Goal: Navigation & Orientation: Find specific page/section

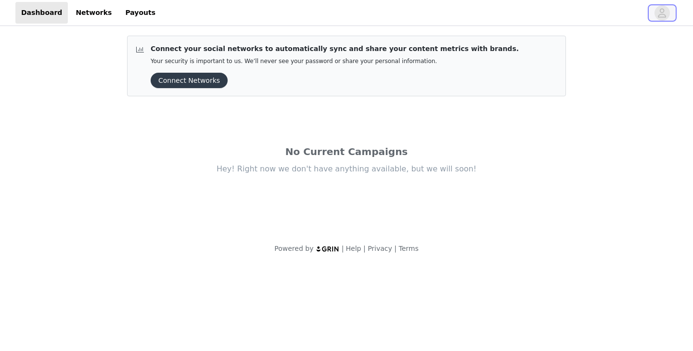
click at [663, 13] on icon "avatar" at bounding box center [662, 12] width 8 height 9
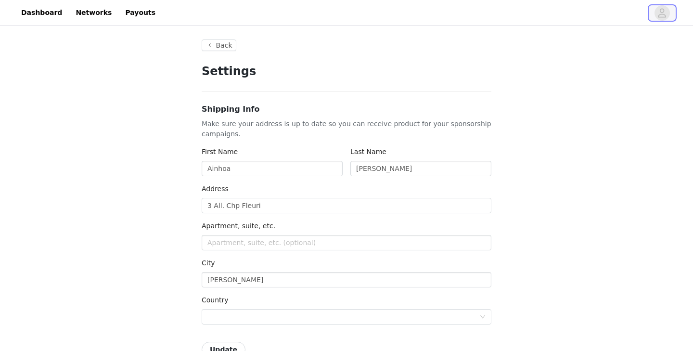
type input "+33 ([GEOGRAPHIC_DATA])"
click at [44, 13] on link "Dashboard" at bounding box center [41, 13] width 52 height 22
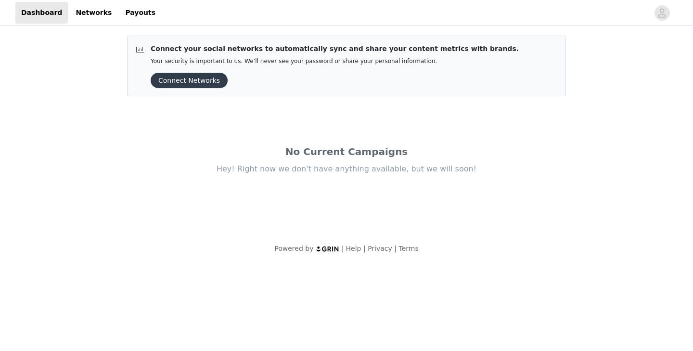
click at [195, 78] on button "Connect Networks" at bounding box center [189, 80] width 77 height 15
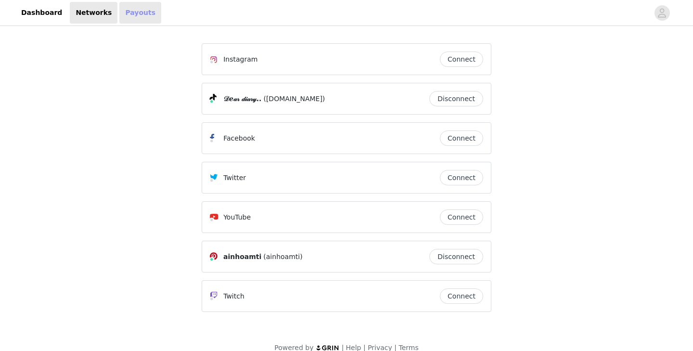
click at [128, 18] on link "Payouts" at bounding box center [140, 13] width 42 height 22
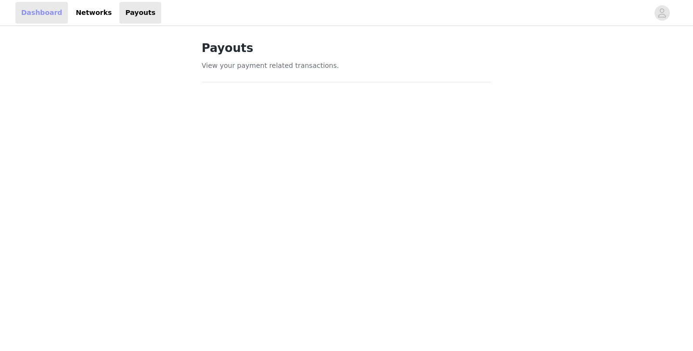
click at [40, 11] on link "Dashboard" at bounding box center [41, 13] width 52 height 22
